Goal: Contribute content: Add original content to the website for others to see

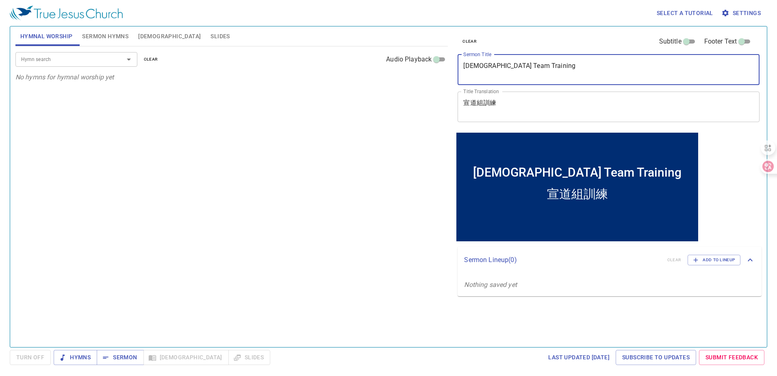
drag, startPoint x: 544, startPoint y: 67, endPoint x: 442, endPoint y: 61, distance: 101.8
click at [442, 61] on div "Hymnal Worship Sermon Hymns Bible Slides Hymn search Hymn search clear Audio Pl…" at bounding box center [388, 183] width 753 height 320
paste textarea "RE Closing Ceremony"
type textarea "RE Closing Ceremony"
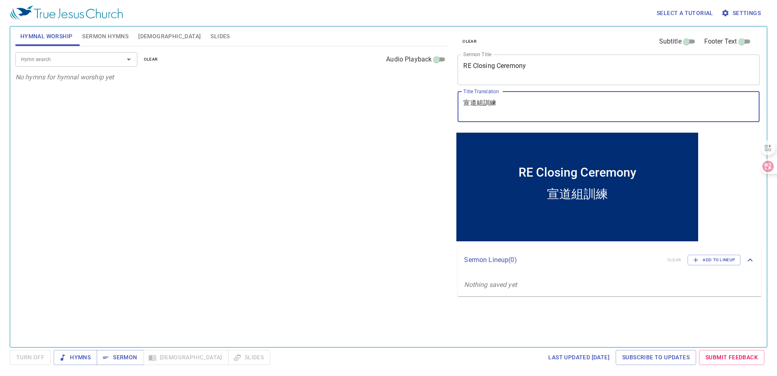
drag, startPoint x: 486, startPoint y: 100, endPoint x: 430, endPoint y: 100, distance: 56.1
click at [430, 100] on div "Hymnal Worship Sermon Hymns Bible Slides Hymn search Hymn search clear Audio Pl…" at bounding box center [388, 183] width 753 height 320
paste textarea "教教育結業典禮"
type textarea "宗教教育結業典禮"
click at [115, 37] on span "Sermon Hymns" at bounding box center [105, 36] width 46 height 10
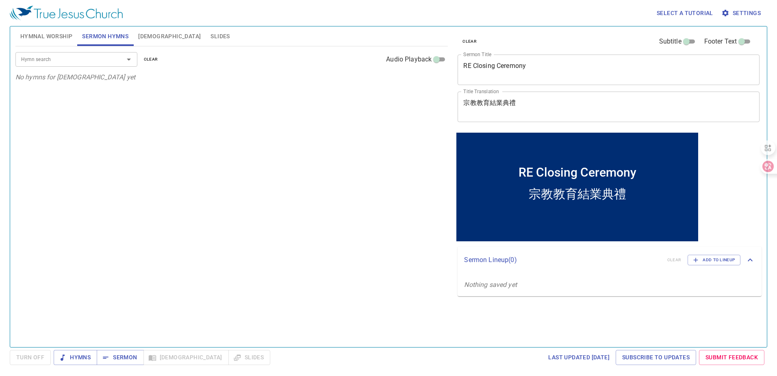
click at [105, 57] on input "Hymn search" at bounding box center [64, 58] width 93 height 9
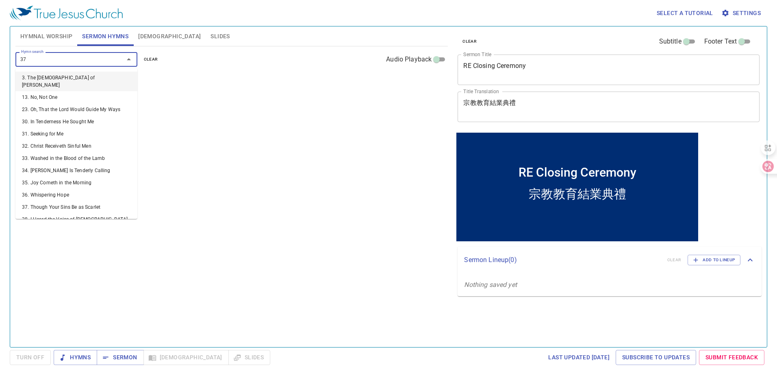
type input "370"
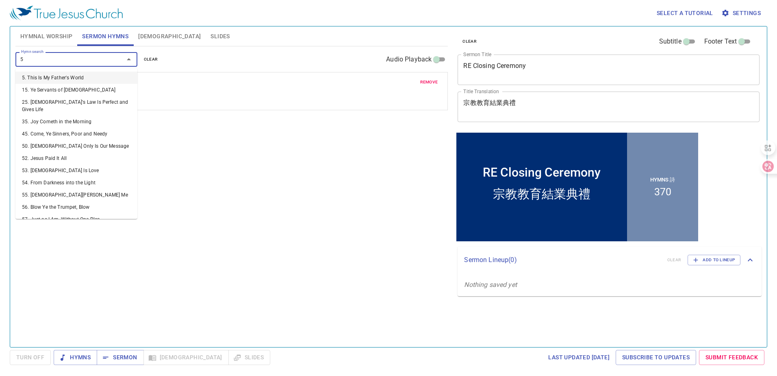
type input "50"
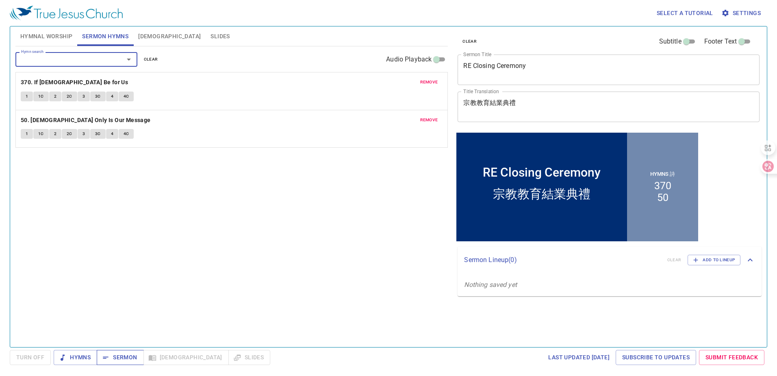
click at [116, 358] on span "Sermon" at bounding box center [120, 357] width 34 height 10
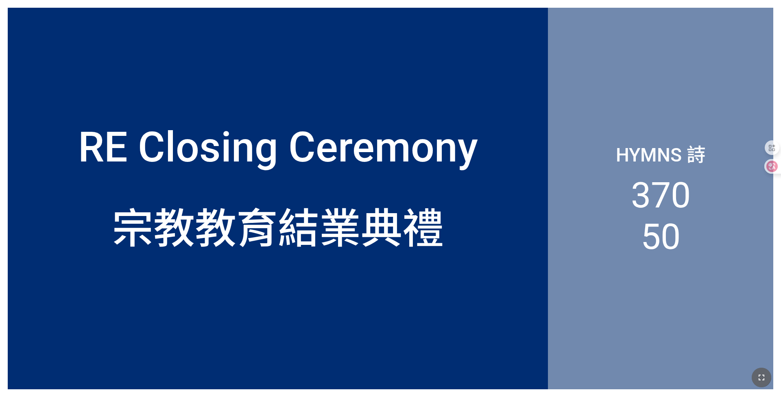
click at [325, 260] on icon "button" at bounding box center [761, 377] width 10 height 10
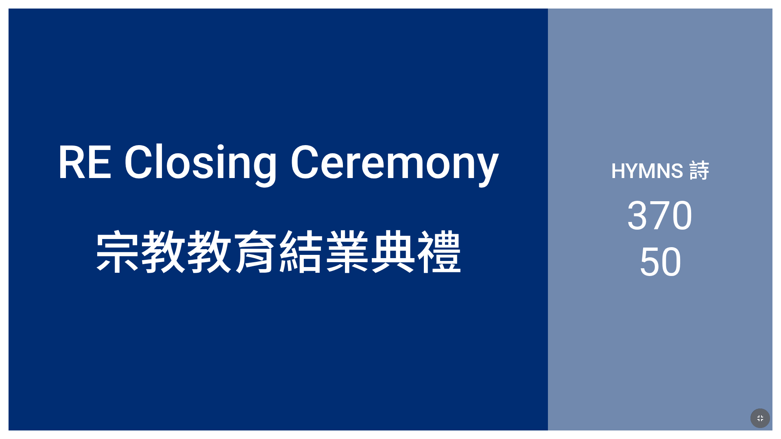
click at [325, 241] on li "50" at bounding box center [659, 262] width 45 height 46
